Goal: Information Seeking & Learning: Learn about a topic

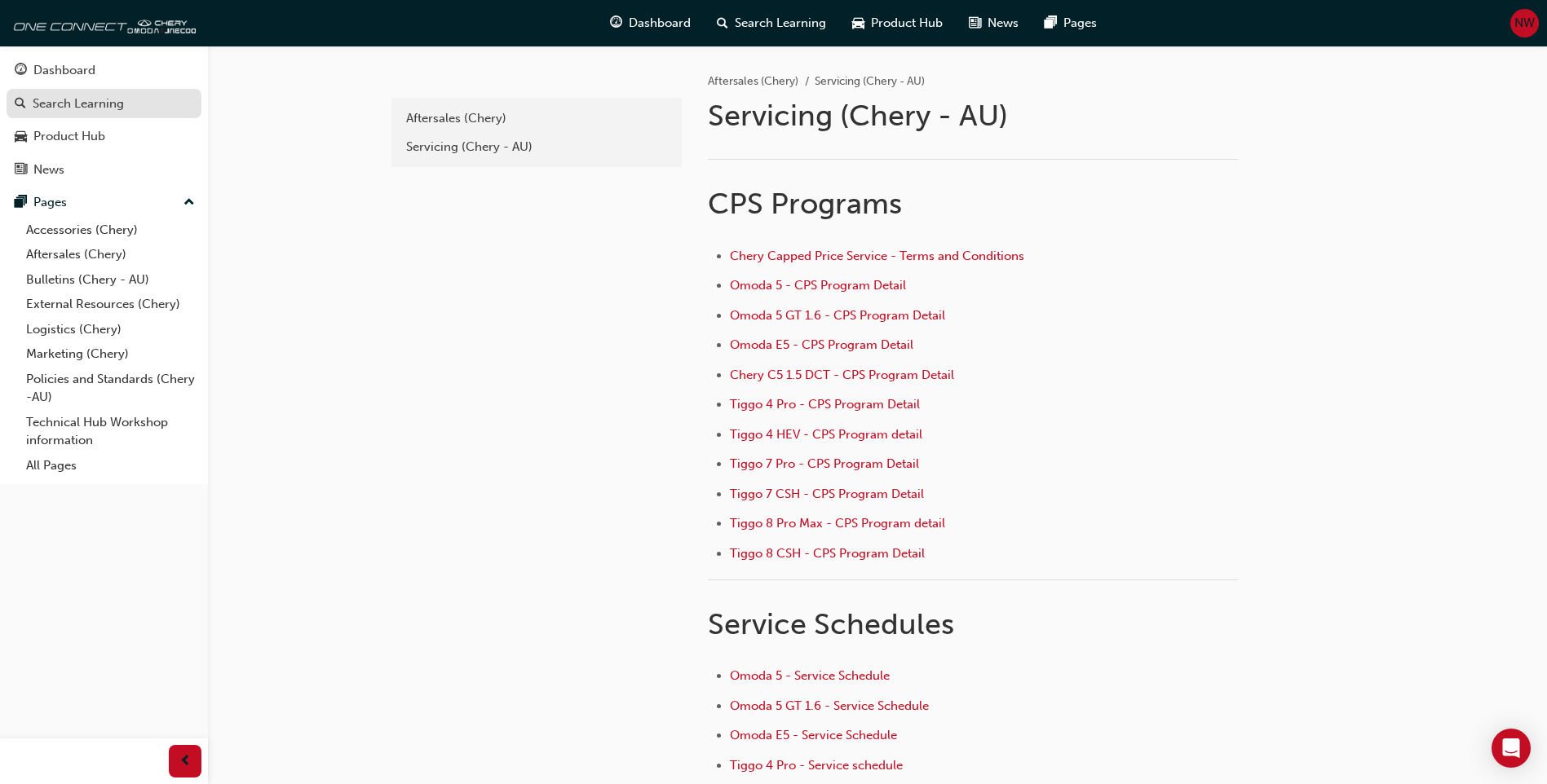
click at [91, 104] on div "Search Learning" at bounding box center [78, 104] width 91 height 19
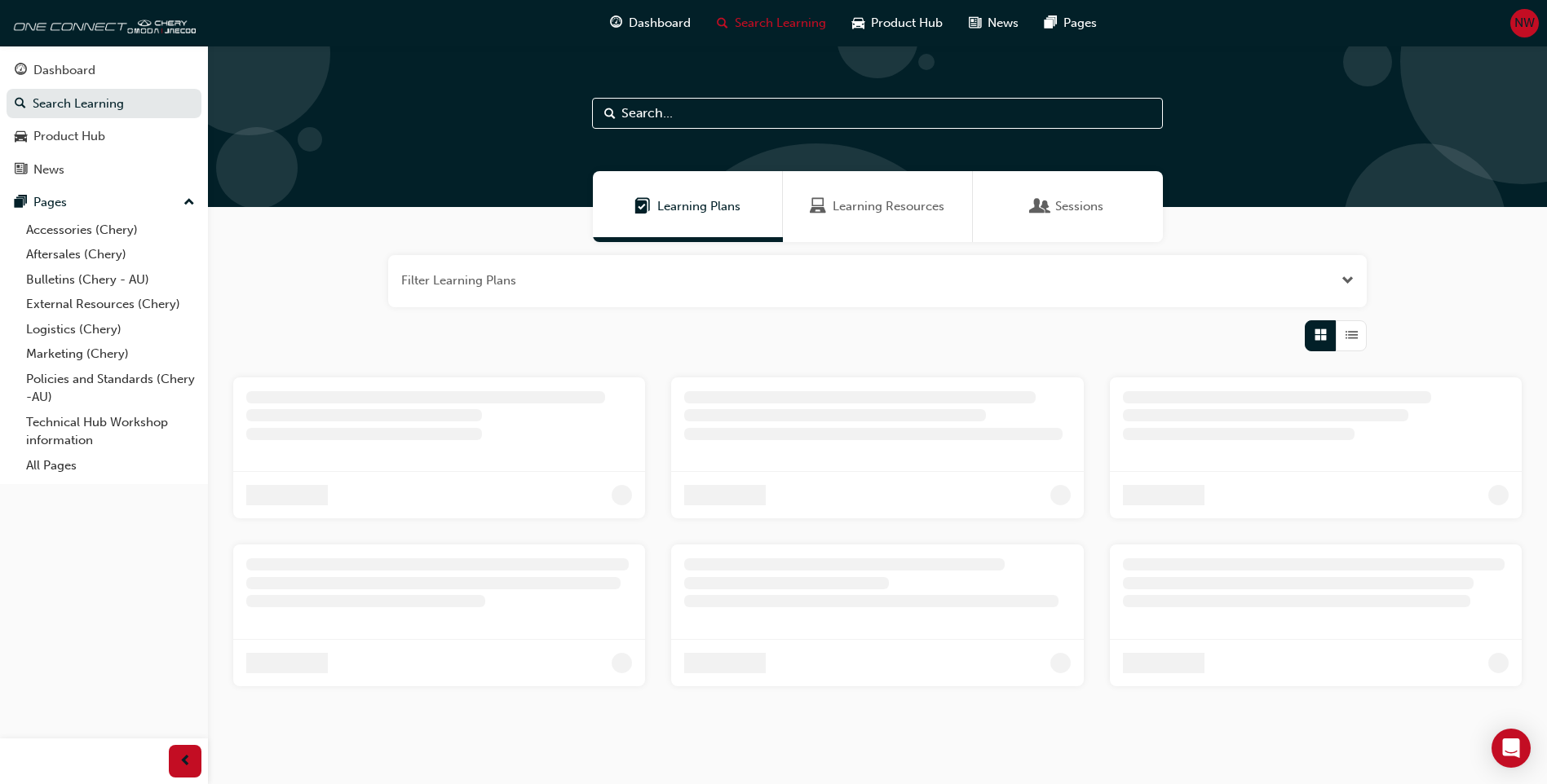
click at [1073, 206] on span "Sessions" at bounding box center [1079, 206] width 48 height 19
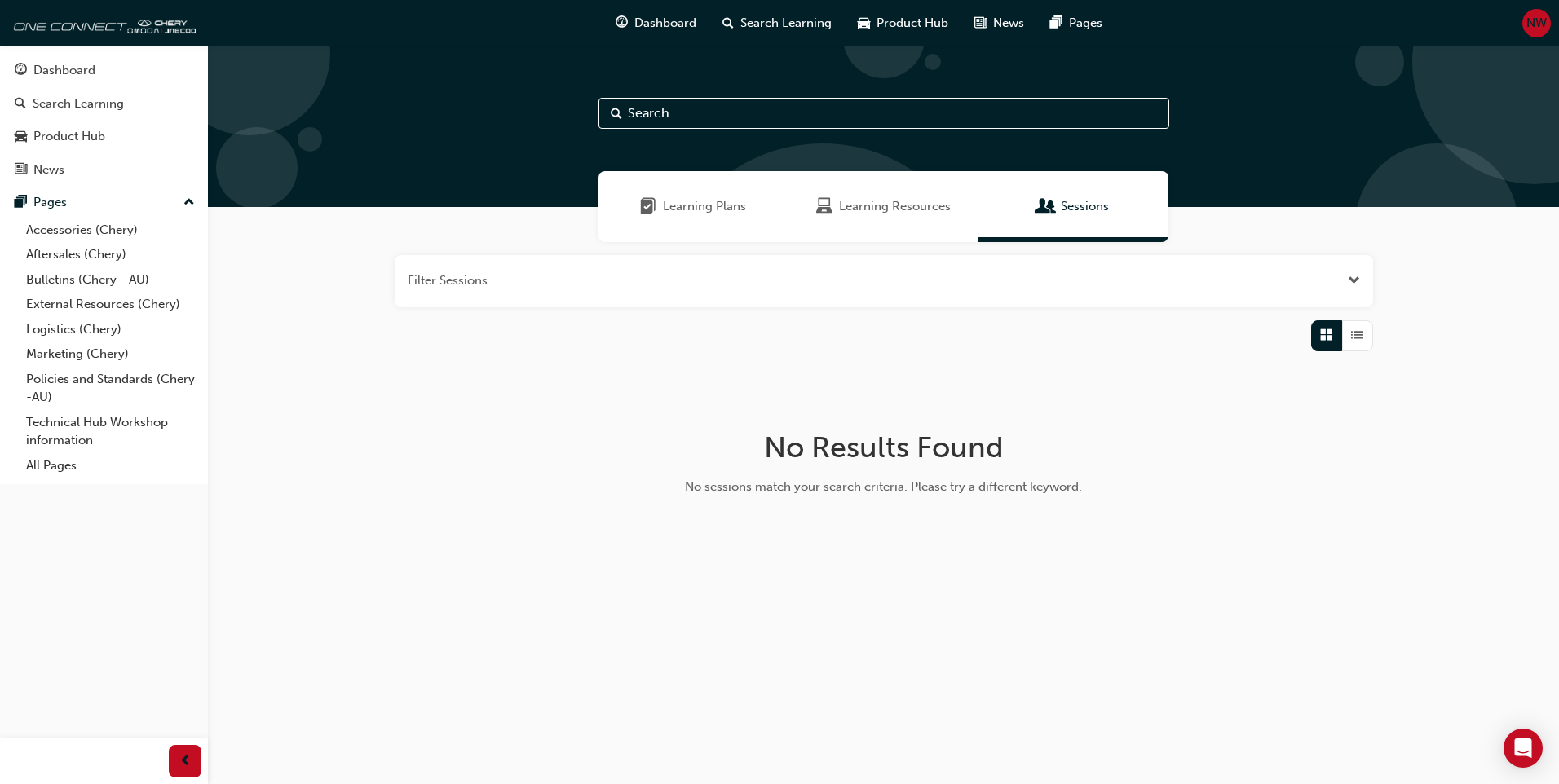
click at [883, 212] on span "Learning Resources" at bounding box center [895, 206] width 112 height 19
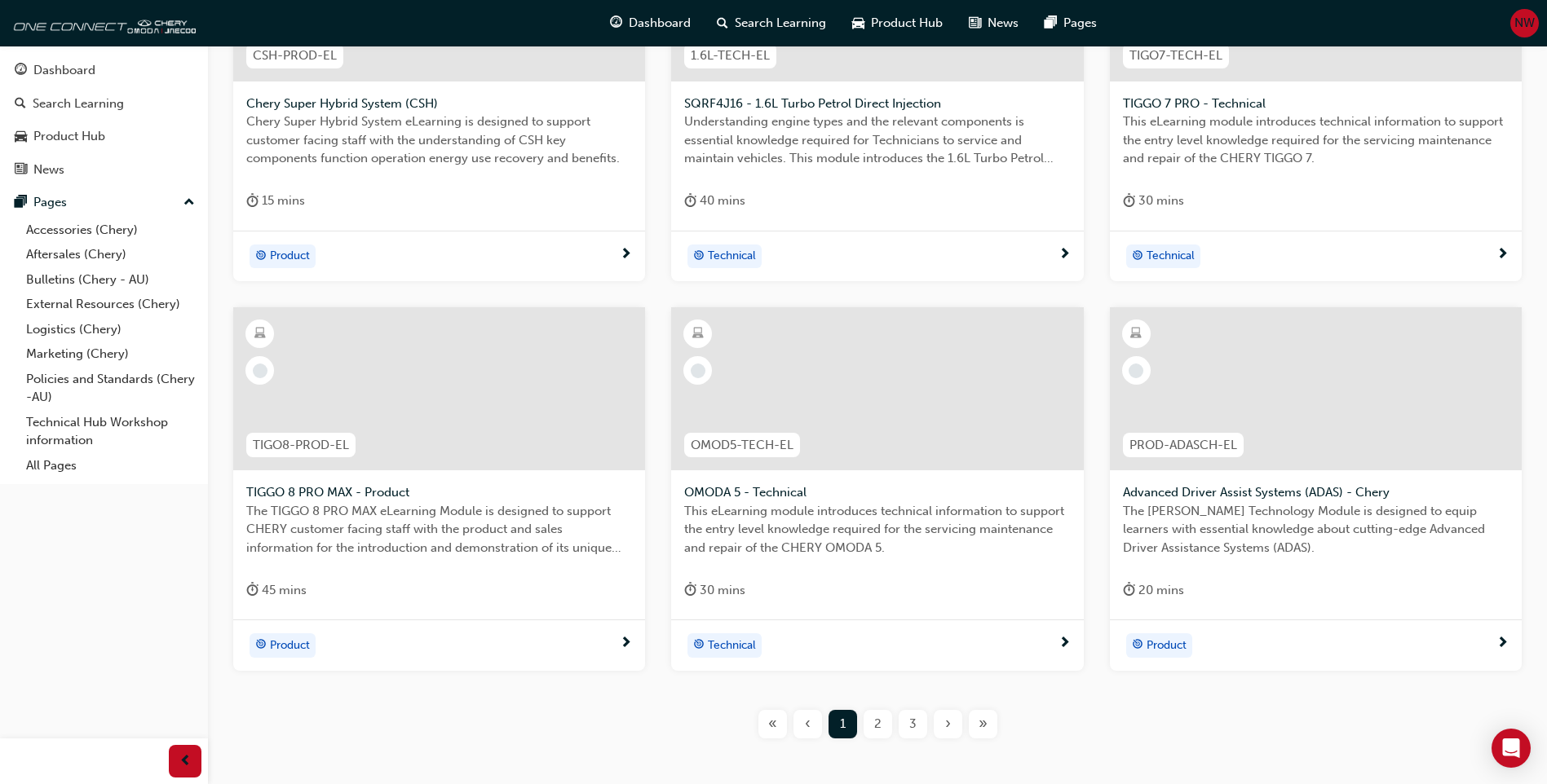
scroll to position [546, 0]
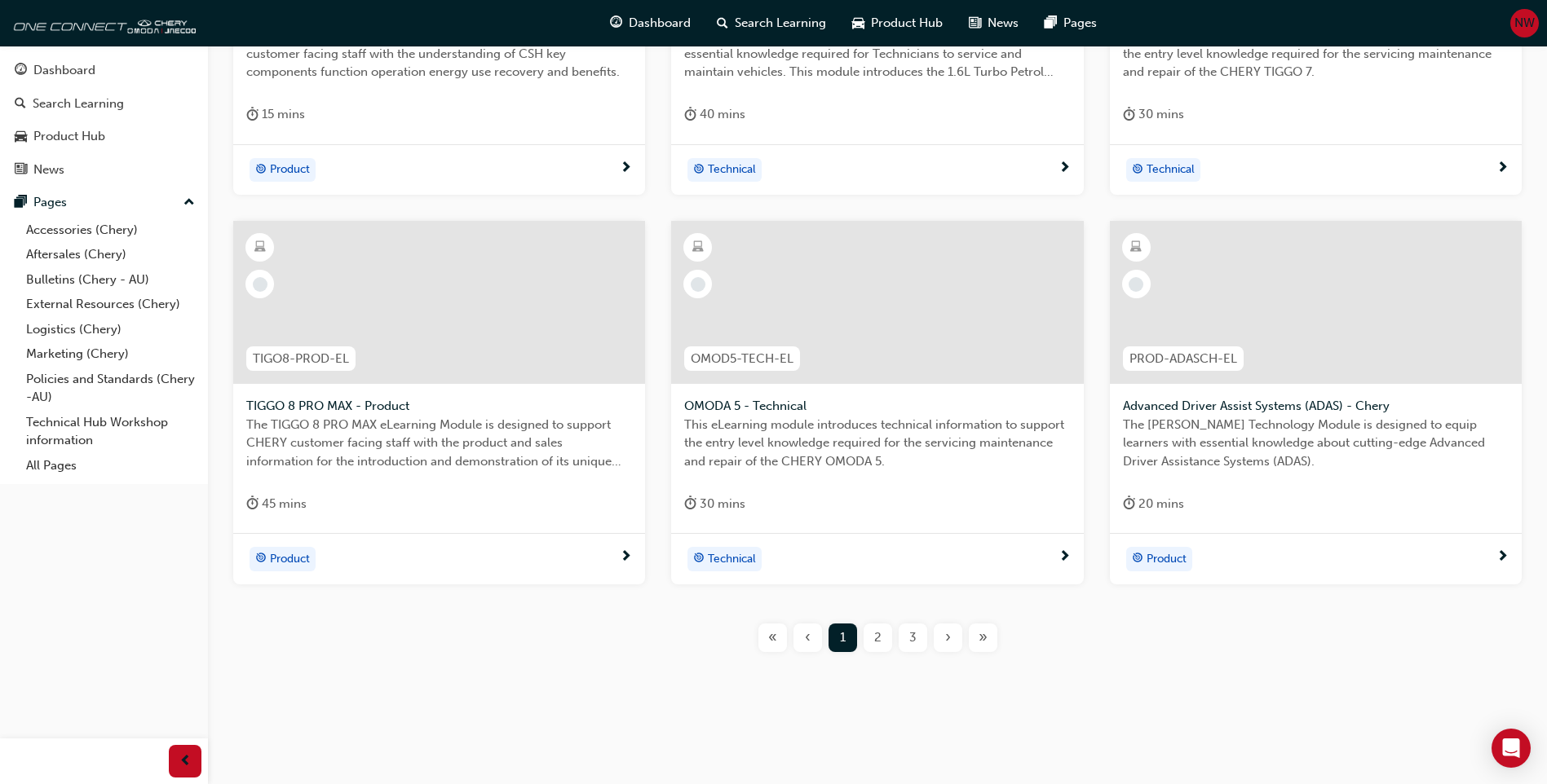
click at [987, 636] on div "»" at bounding box center [983, 638] width 29 height 29
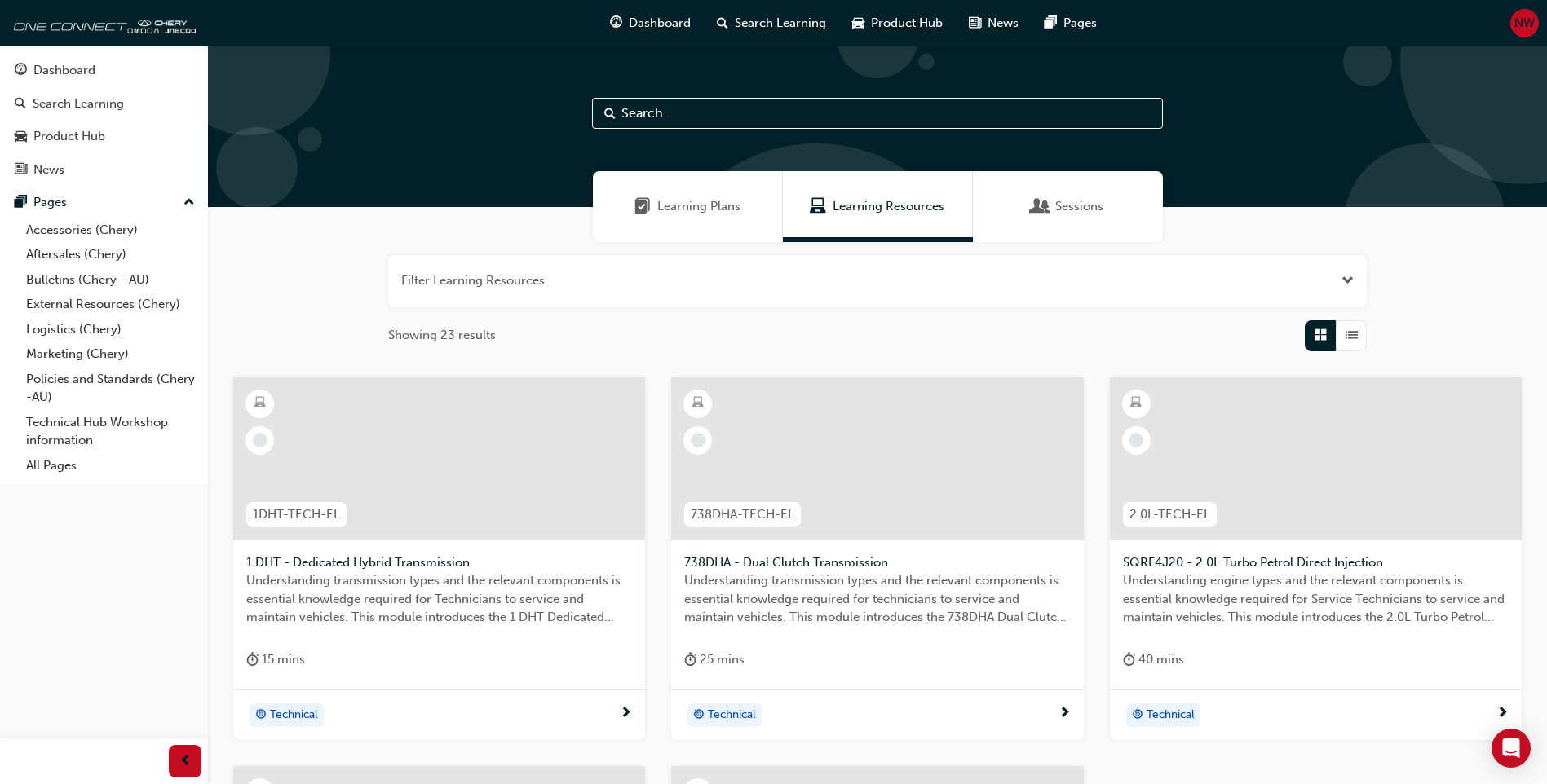
click at [1087, 194] on div "Sessions" at bounding box center [1068, 206] width 190 height 71
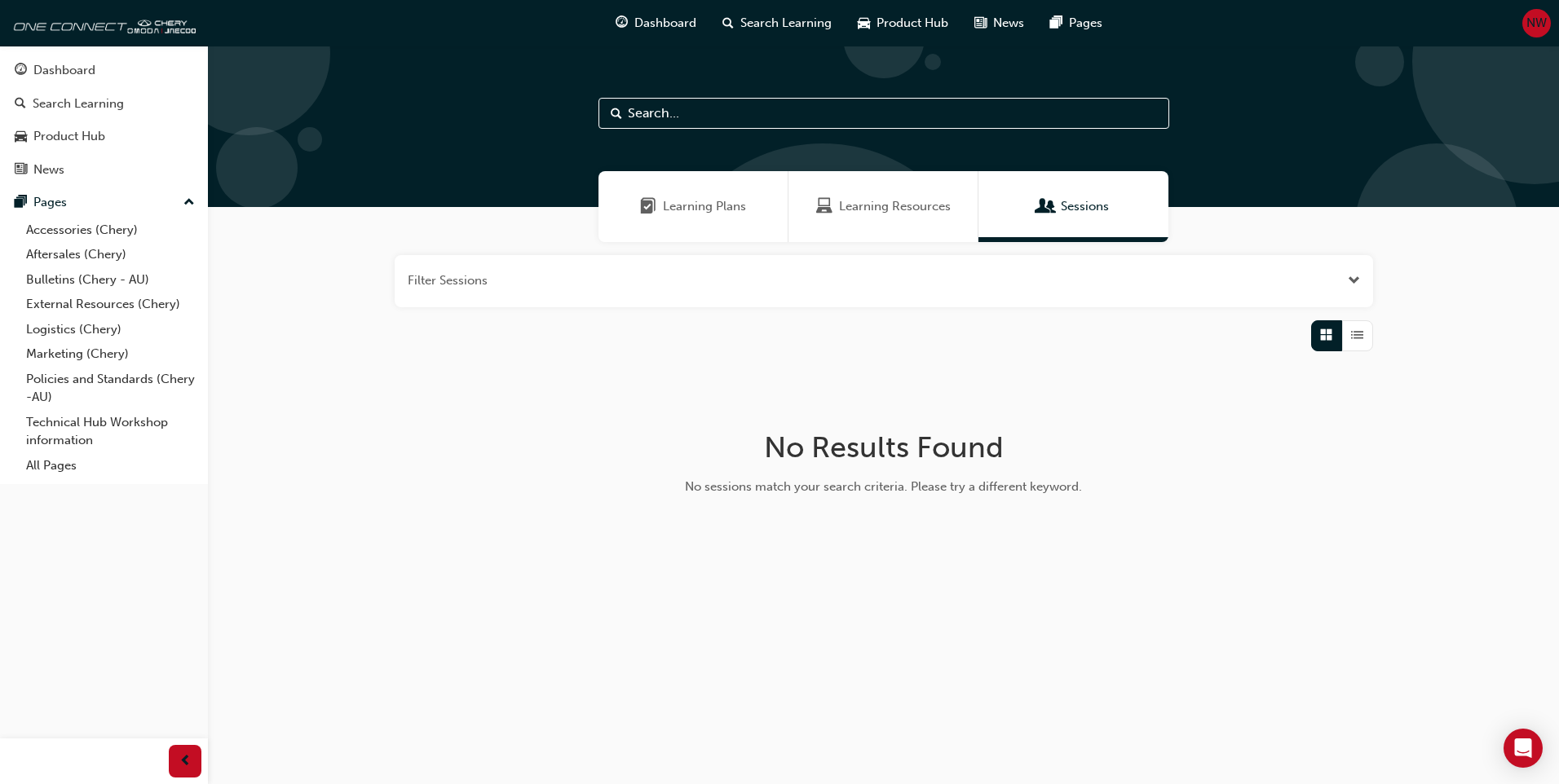
click at [740, 201] on span "Learning Plans" at bounding box center [704, 206] width 83 height 19
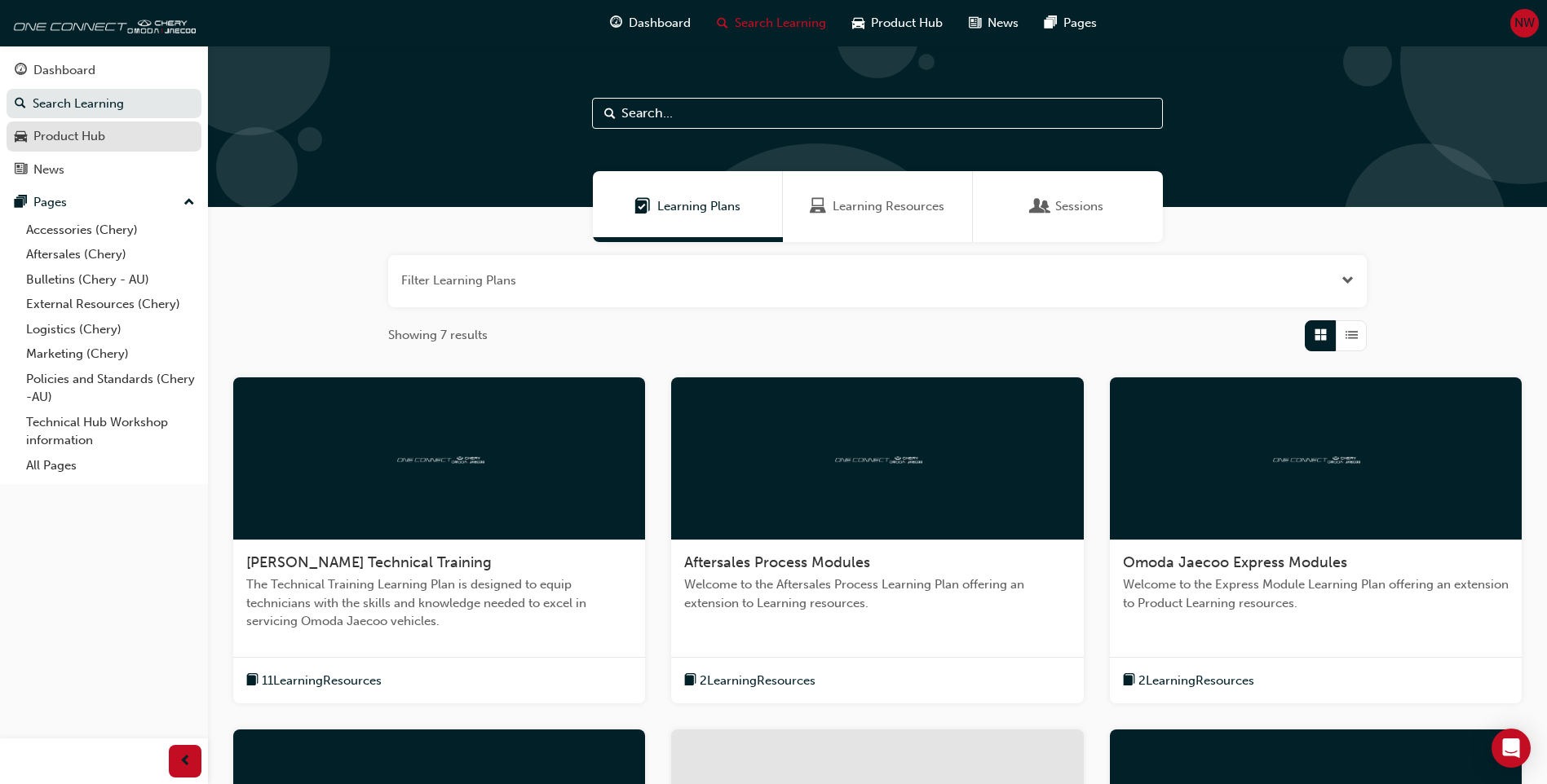
click at [85, 135] on div "Product Hub" at bounding box center [69, 136] width 72 height 19
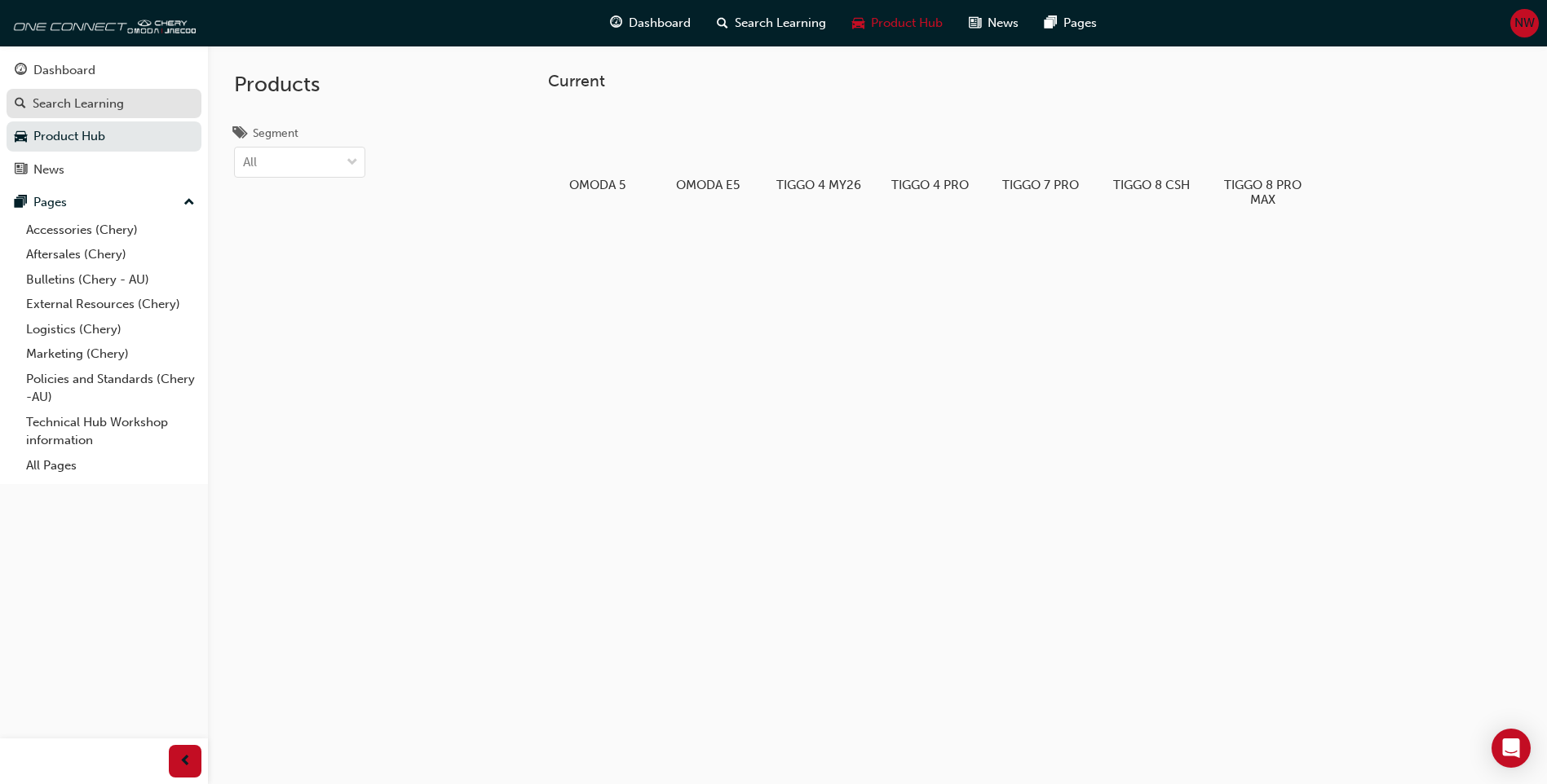
click at [102, 104] on div "Search Learning" at bounding box center [78, 104] width 91 height 19
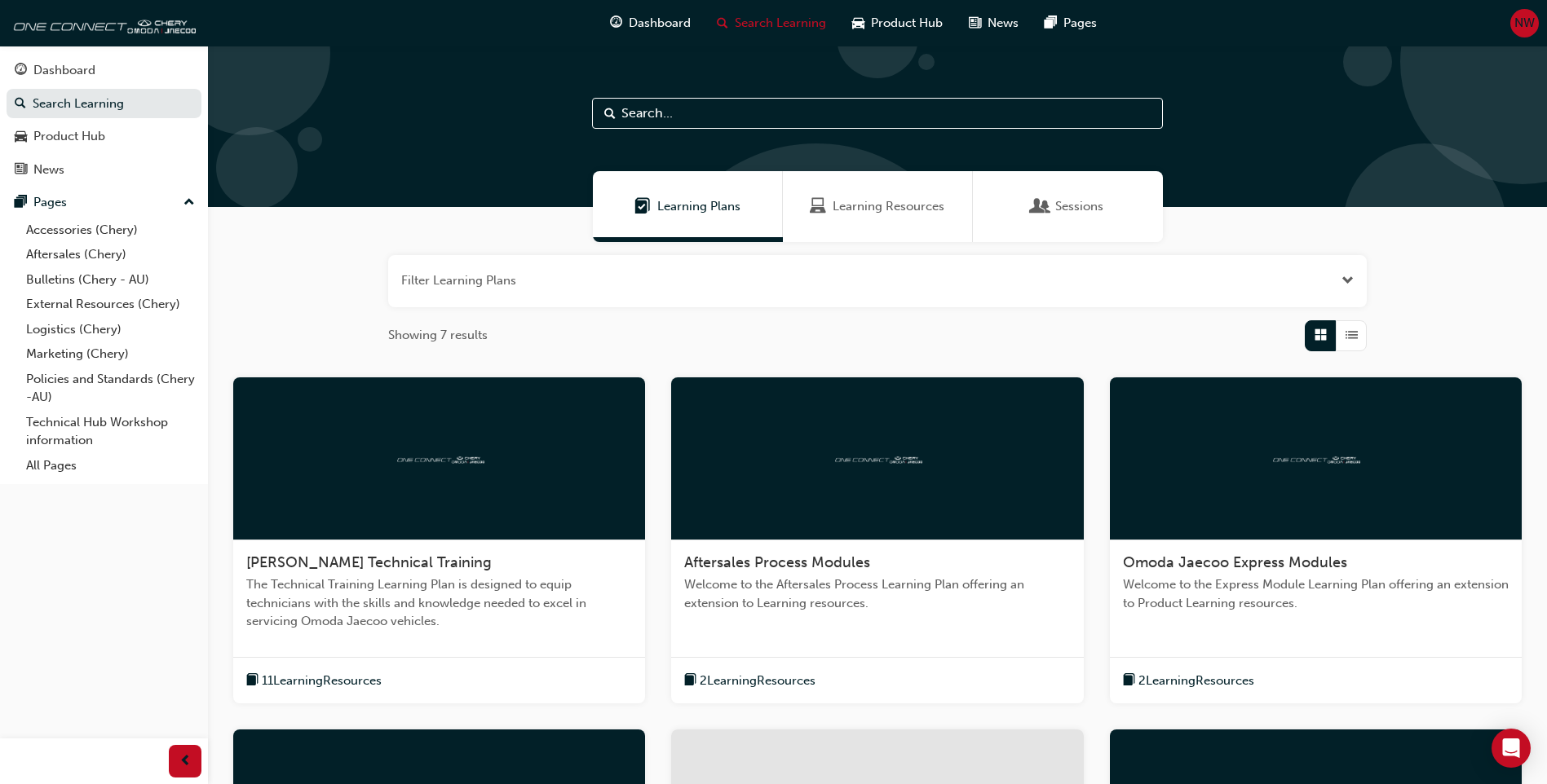
click at [855, 202] on span "Learning Resources" at bounding box center [889, 206] width 112 height 19
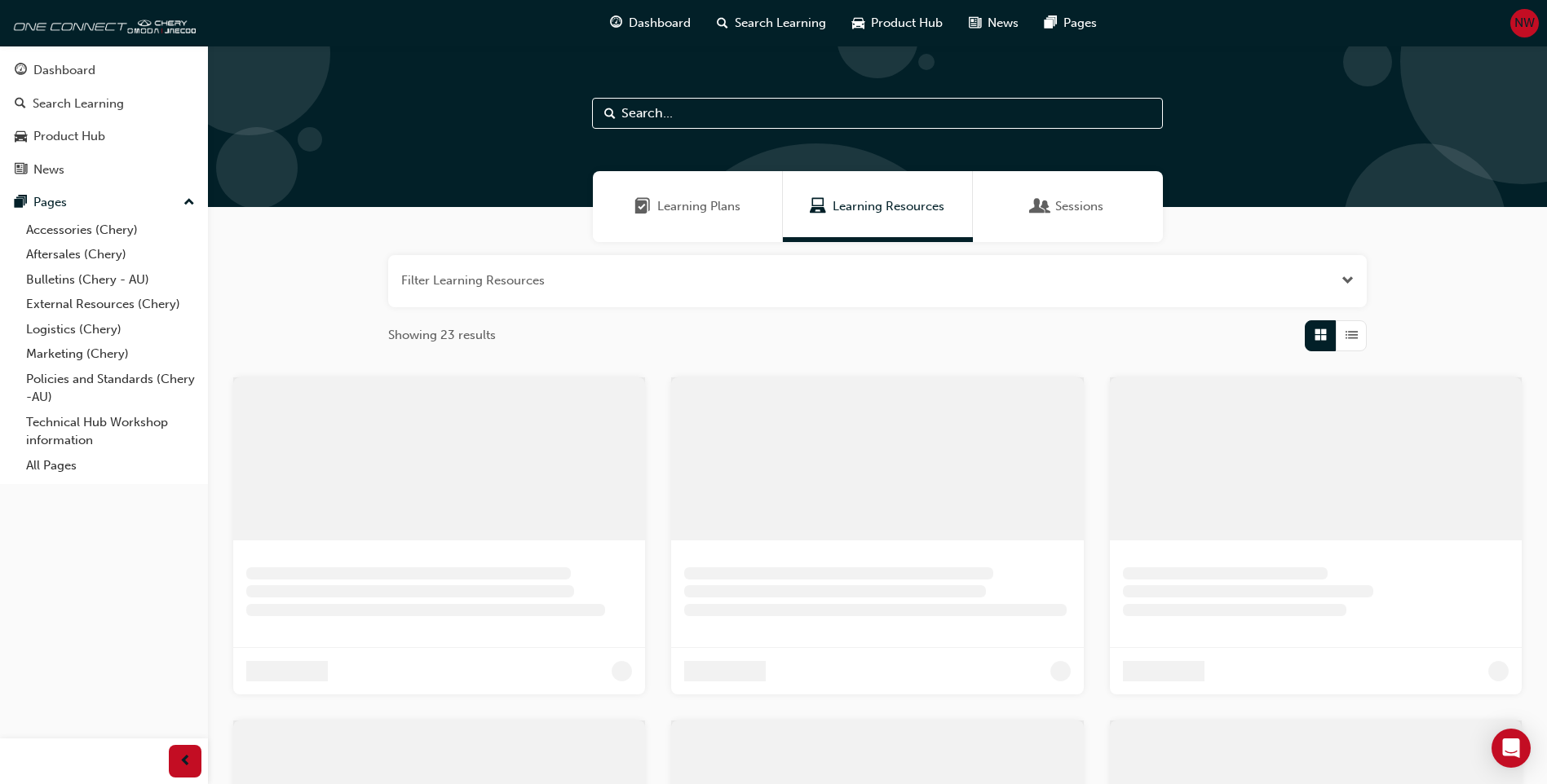
click at [1058, 209] on span "Sessions" at bounding box center [1079, 206] width 48 height 19
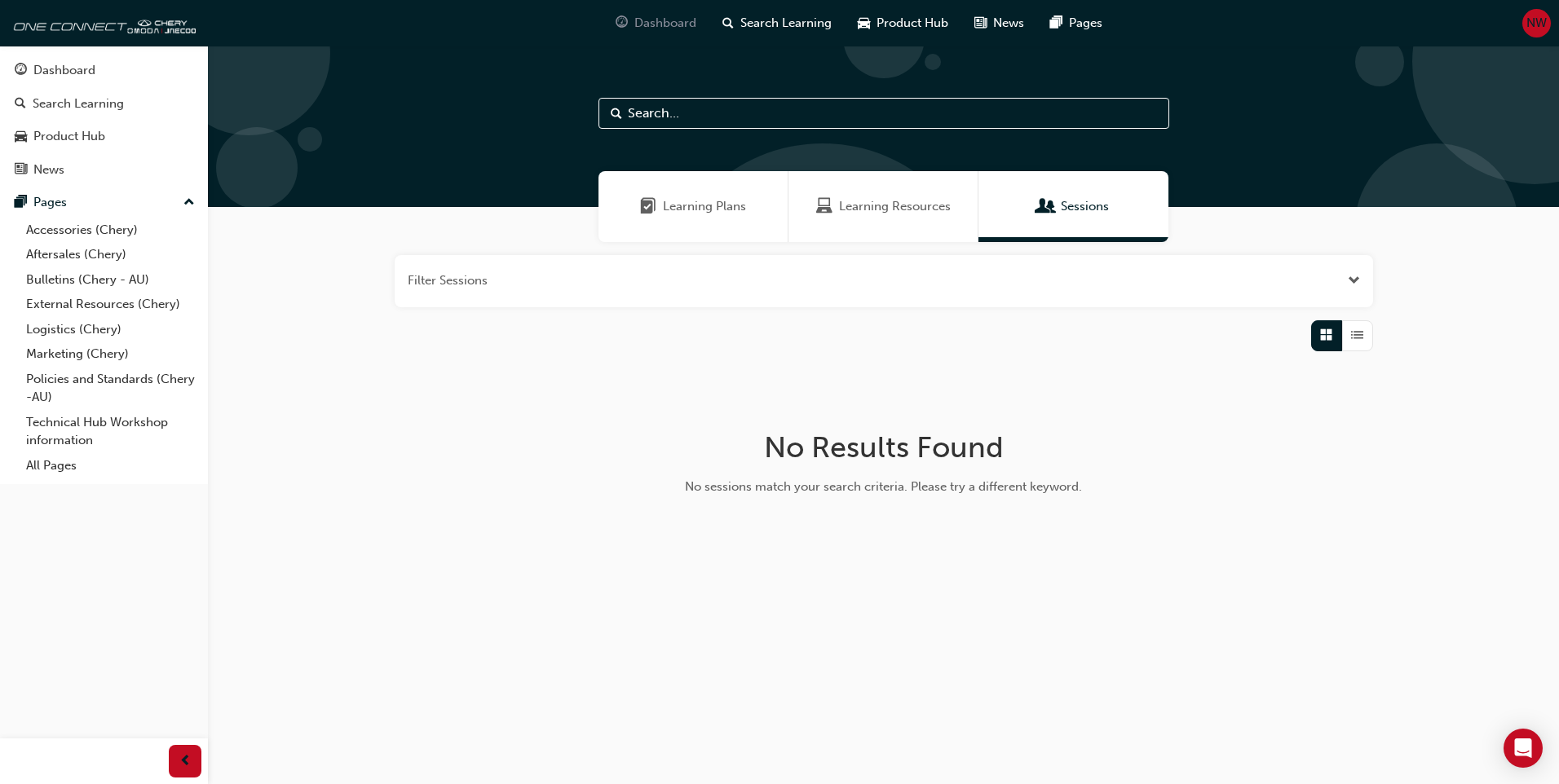
click at [666, 25] on span "Dashboard" at bounding box center [665, 23] width 62 height 19
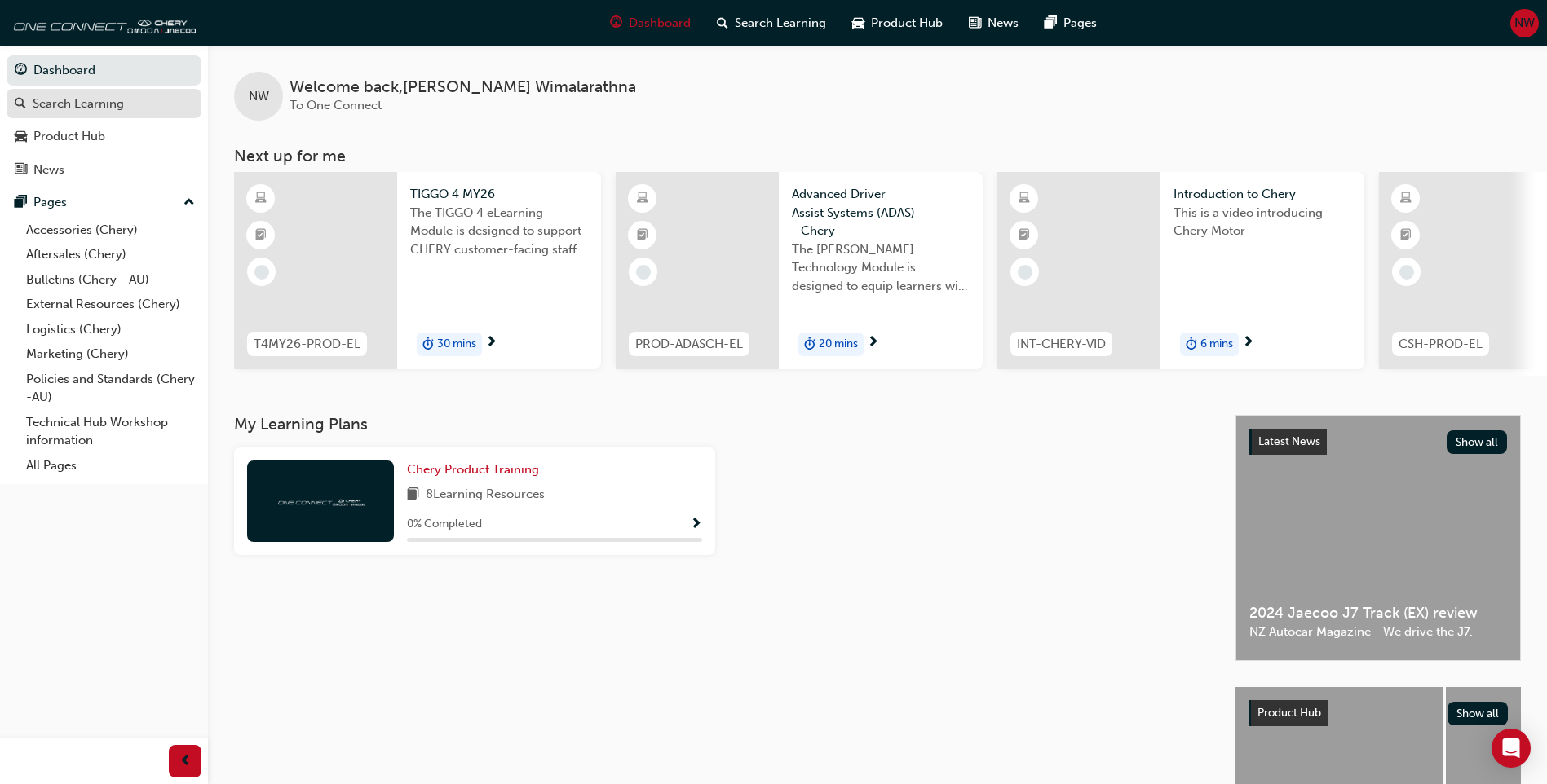
click at [94, 97] on div "Search Learning" at bounding box center [78, 104] width 91 height 19
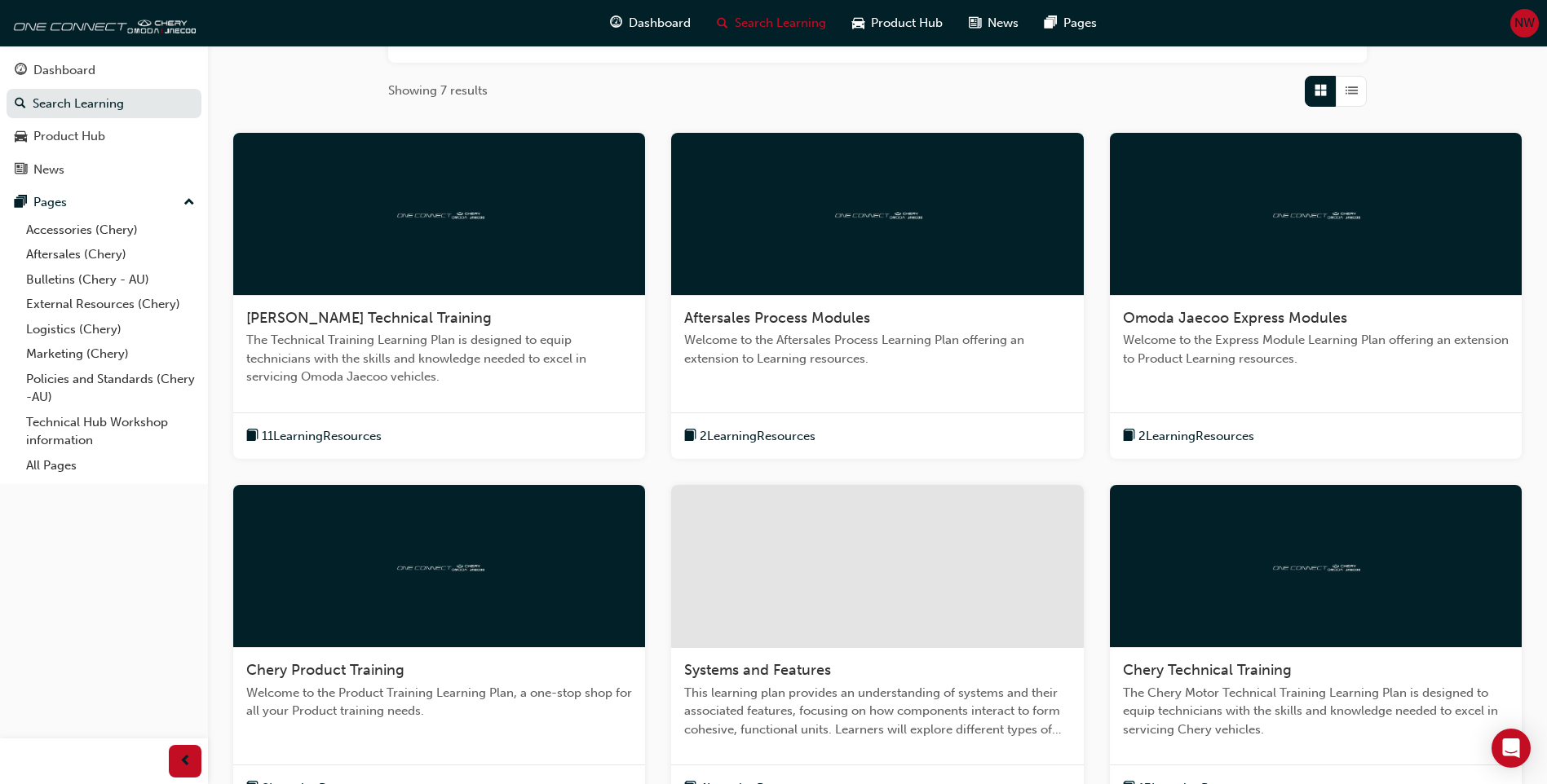
scroll to position [472, 0]
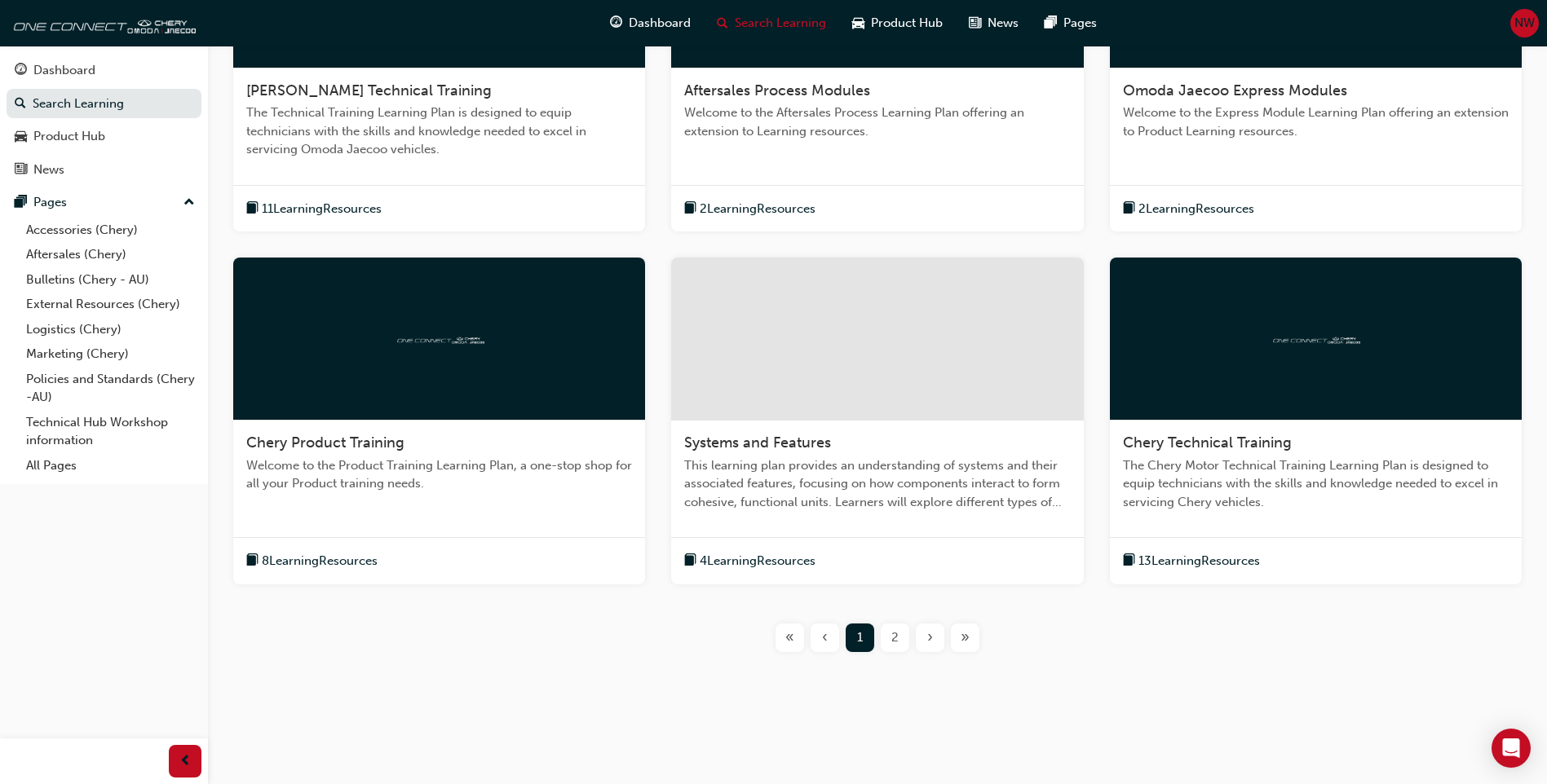
click at [888, 639] on div "2" at bounding box center [895, 638] width 29 height 29
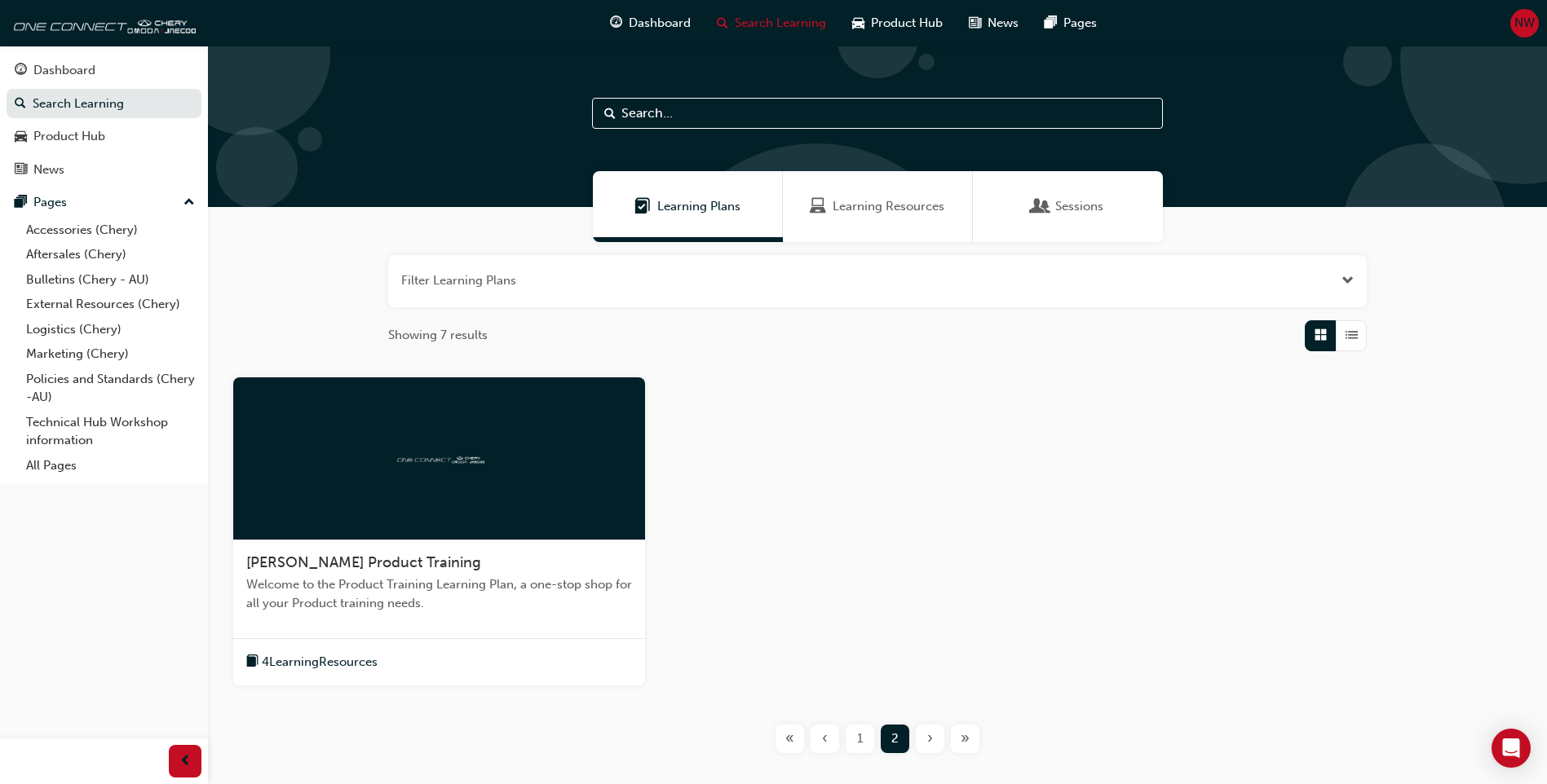
click at [827, 745] on span "‹" at bounding box center [824, 739] width 6 height 19
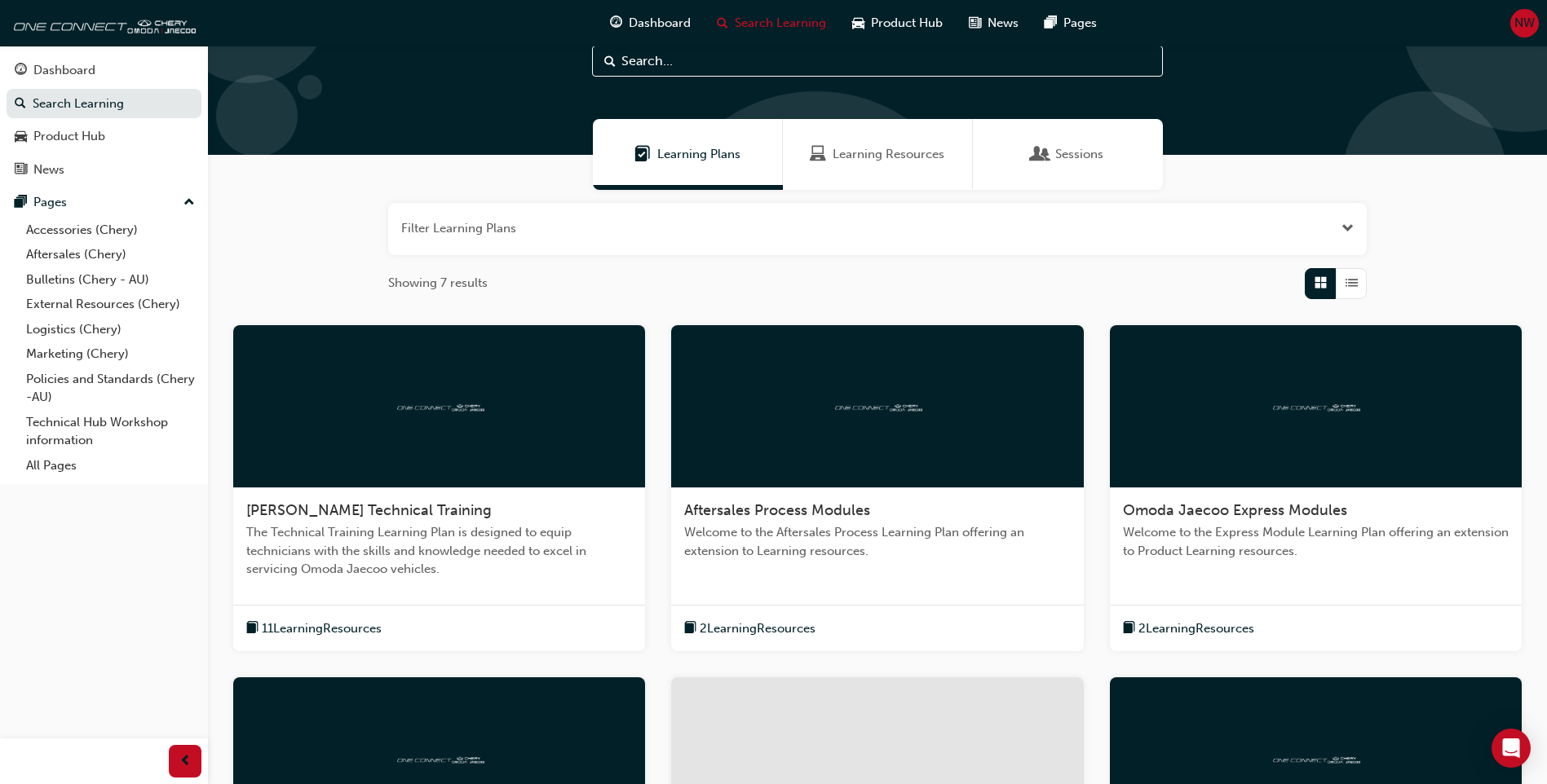
scroll to position [81, 0]
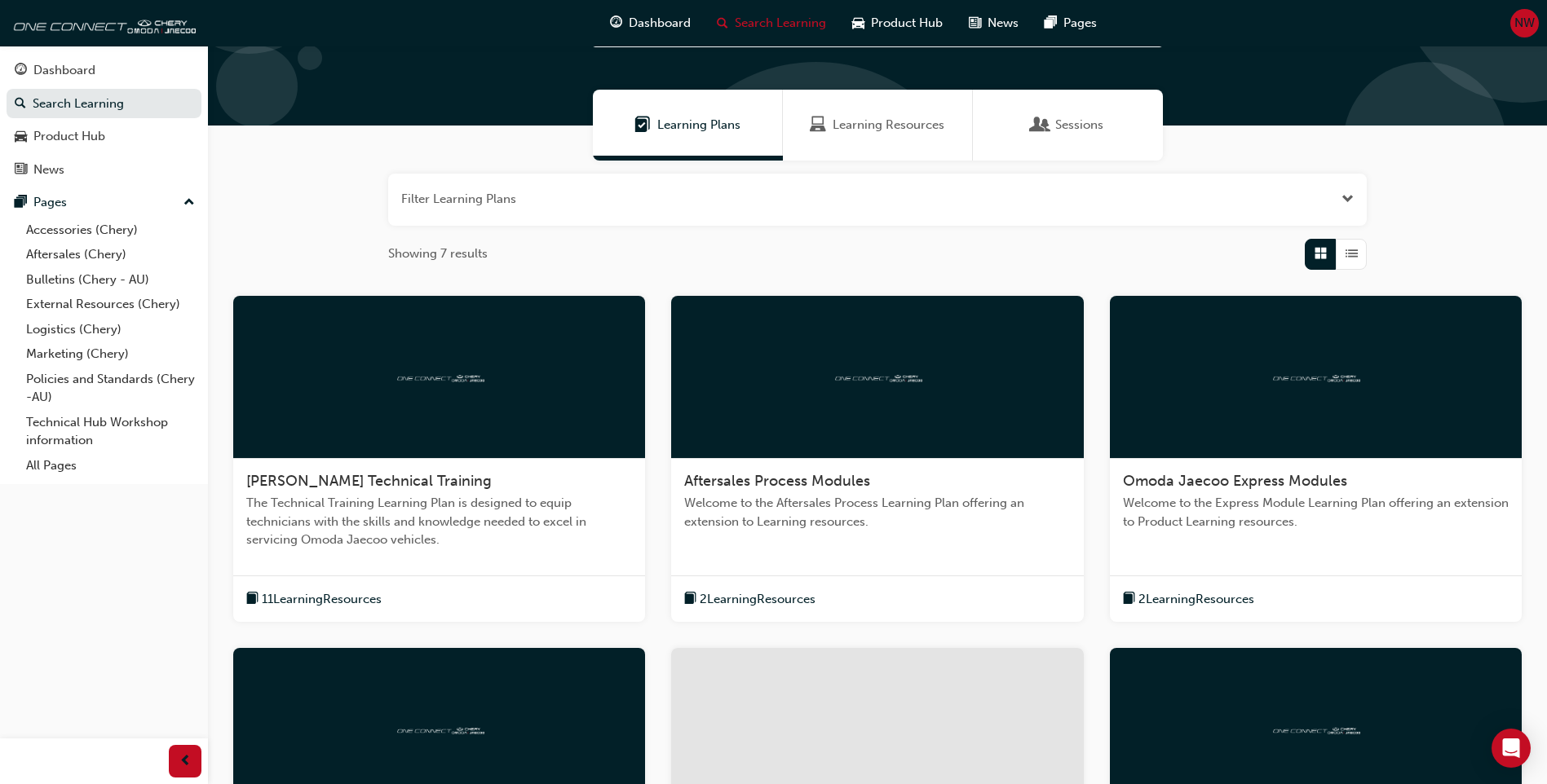
click at [364, 483] on span "[PERSON_NAME] Technical Training" at bounding box center [369, 481] width 246 height 18
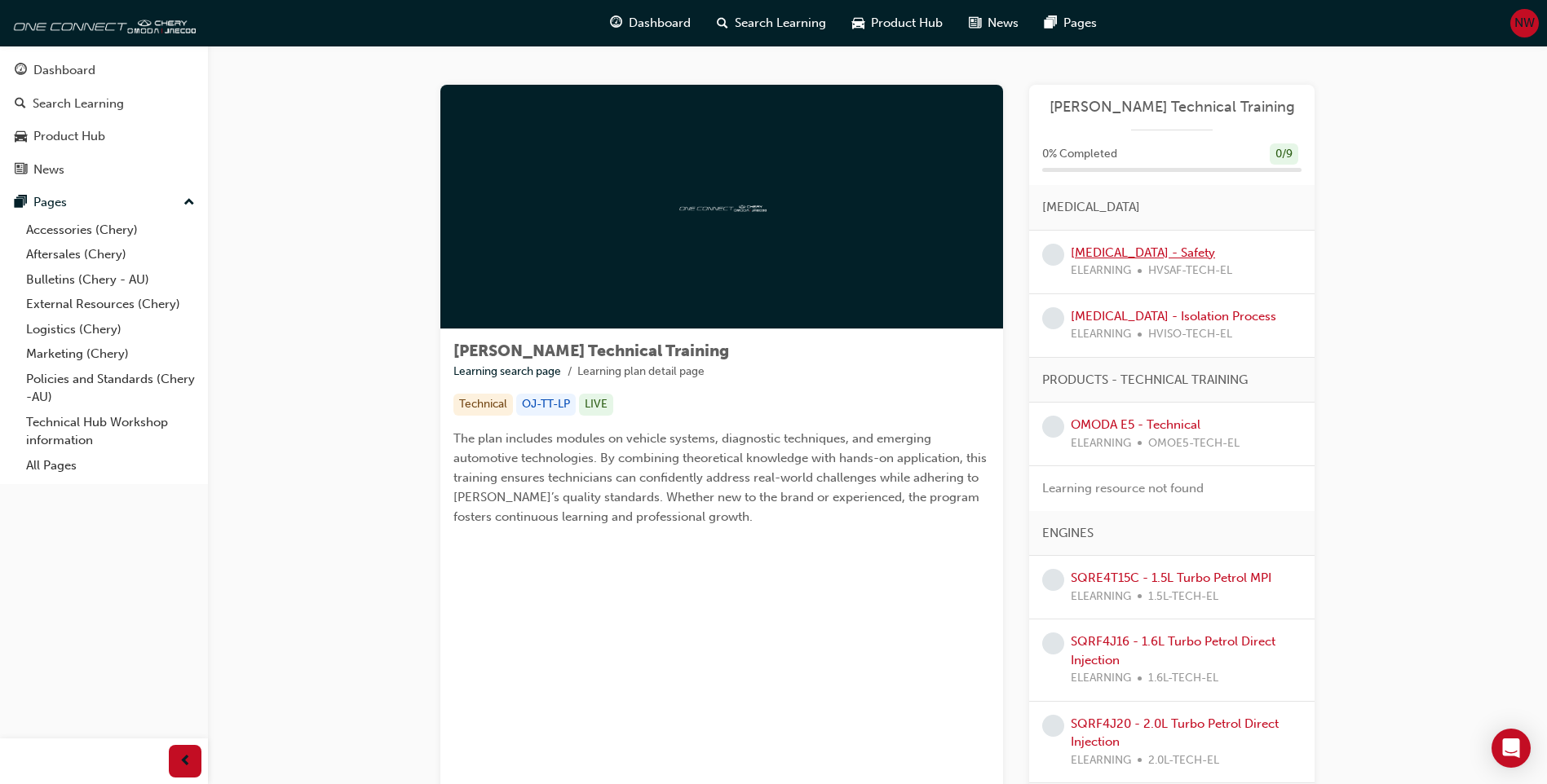
click at [1138, 260] on link "[MEDICAL_DATA] - Safety" at bounding box center [1143, 253] width 145 height 15
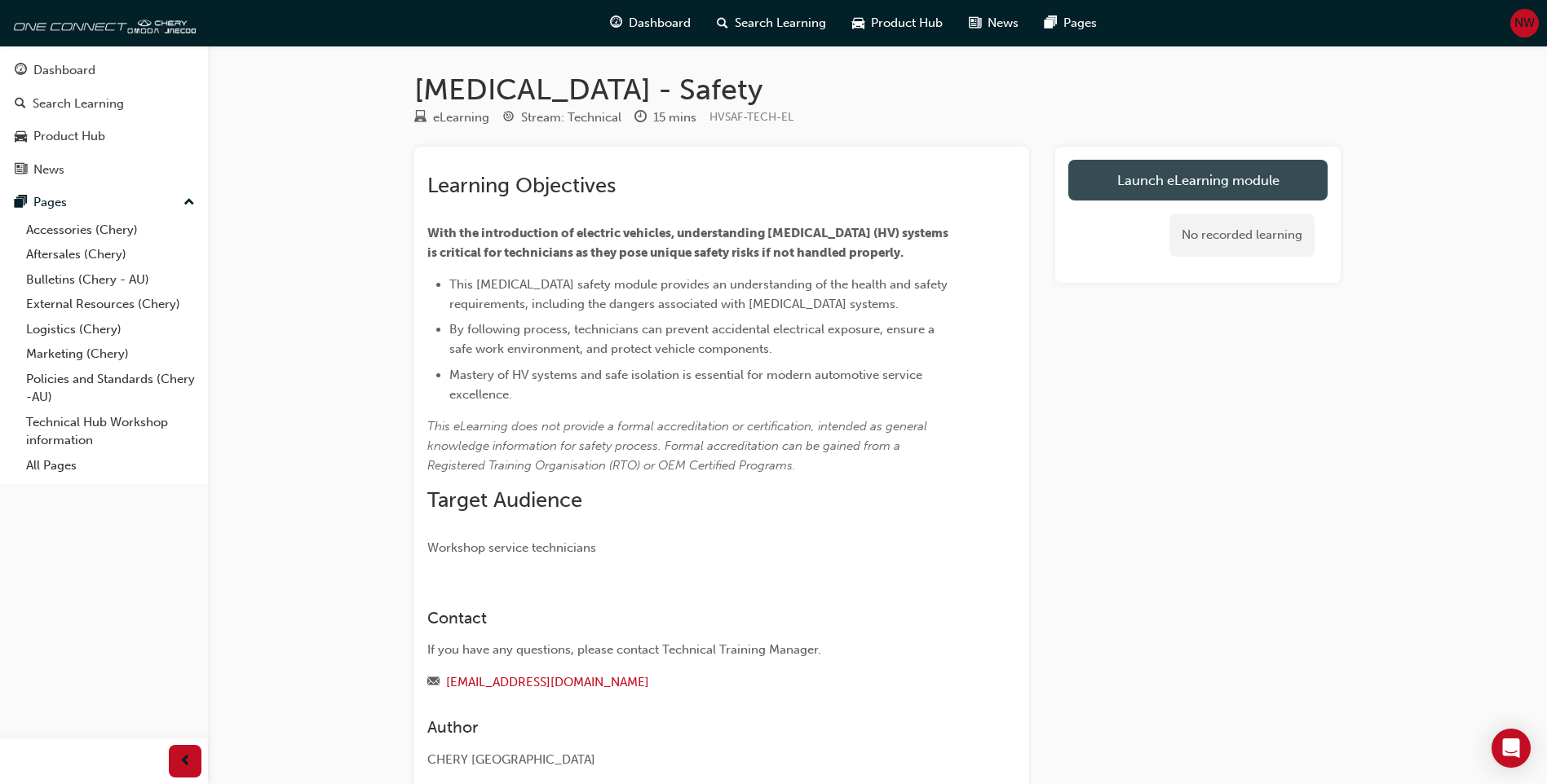
click at [1194, 182] on link "Launch eLearning module" at bounding box center [1198, 180] width 260 height 41
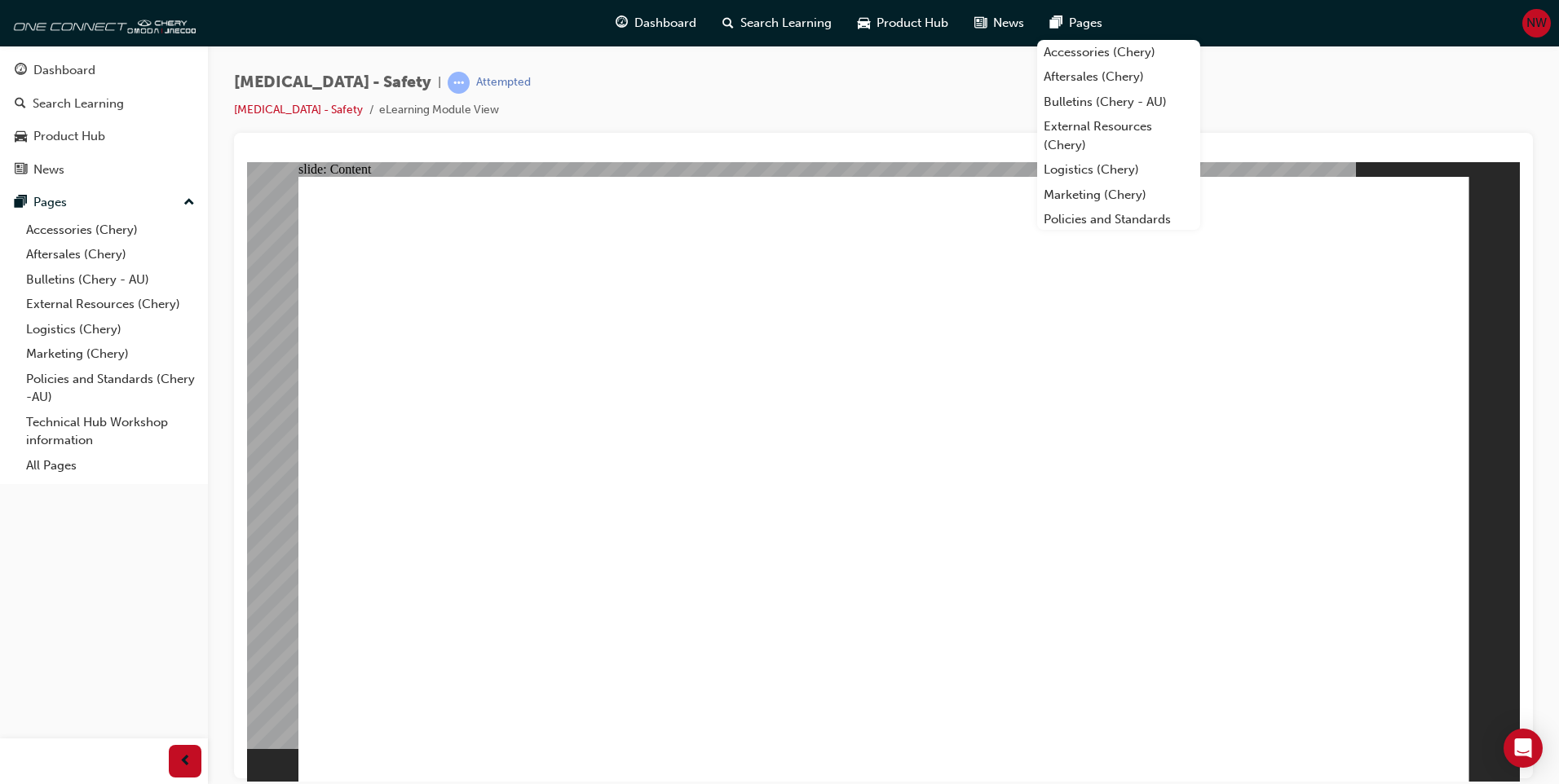
drag, startPoint x: 538, startPoint y: 362, endPoint x: 664, endPoint y: 431, distance: 143.7
